Goal: Navigation & Orientation: Go to known website

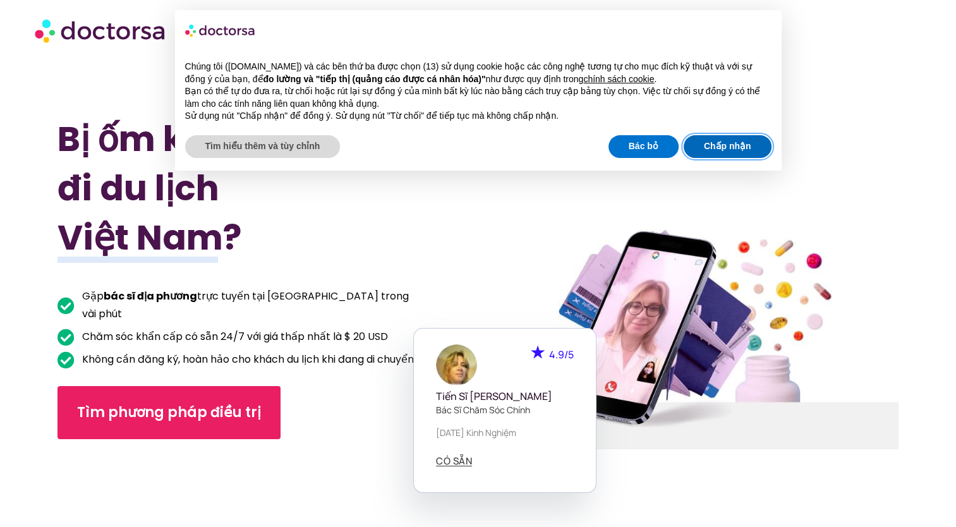
click at [714, 140] on button "Chấp nhận" at bounding box center [728, 146] width 88 height 23
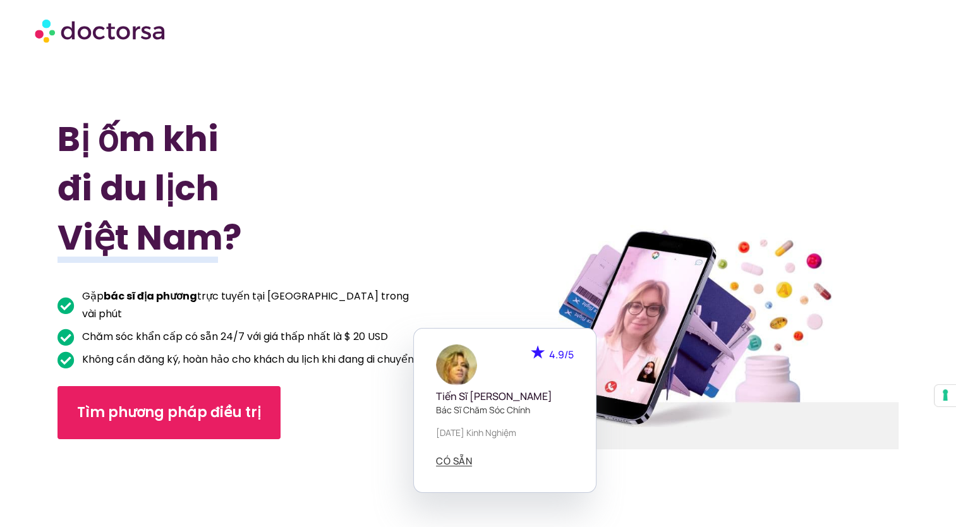
click at [507, 248] on div at bounding box center [689, 336] width 448 height 561
